Goal: Information Seeking & Learning: Learn about a topic

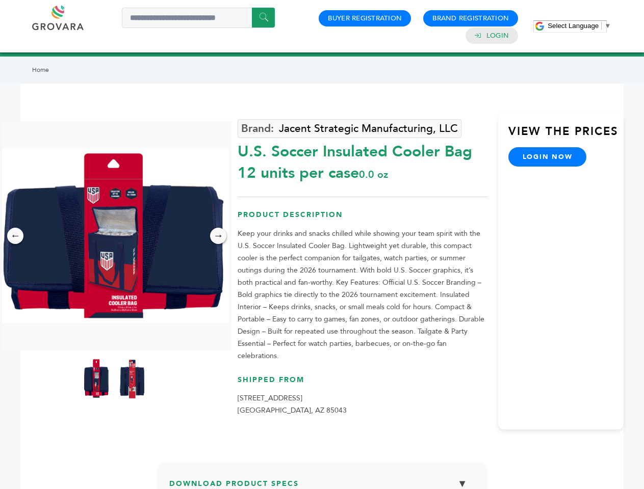
click at [579, 25] on span "Select Language" at bounding box center [572, 26] width 51 height 8
click at [114, 235] on img at bounding box center [113, 235] width 229 height 175
click at [0, 0] on div "×" at bounding box center [0, 0] width 0 height 0
click at [218, 236] on div "→" at bounding box center [218, 236] width 16 height 16
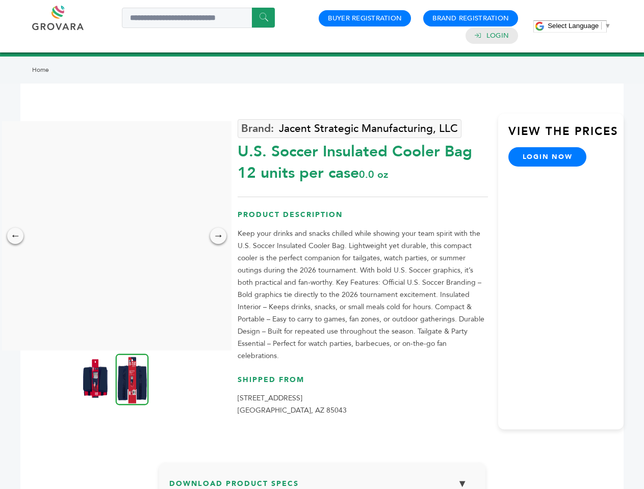
click at [96, 379] on img at bounding box center [95, 378] width 25 height 41
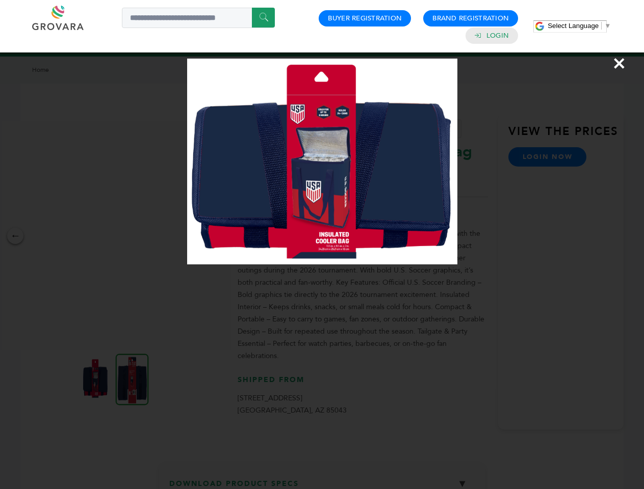
click at [132, 379] on div "×" at bounding box center [322, 244] width 644 height 489
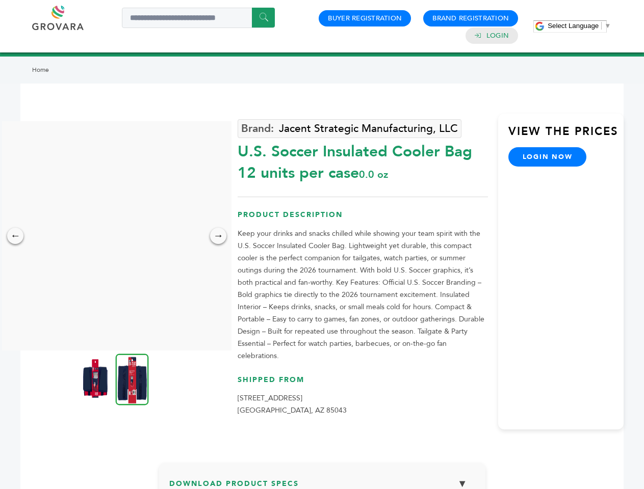
click at [322, 475] on h3 "Download Product Specs ▼" at bounding box center [322, 488] width 306 height 30
